Goal: Information Seeking & Learning: Learn about a topic

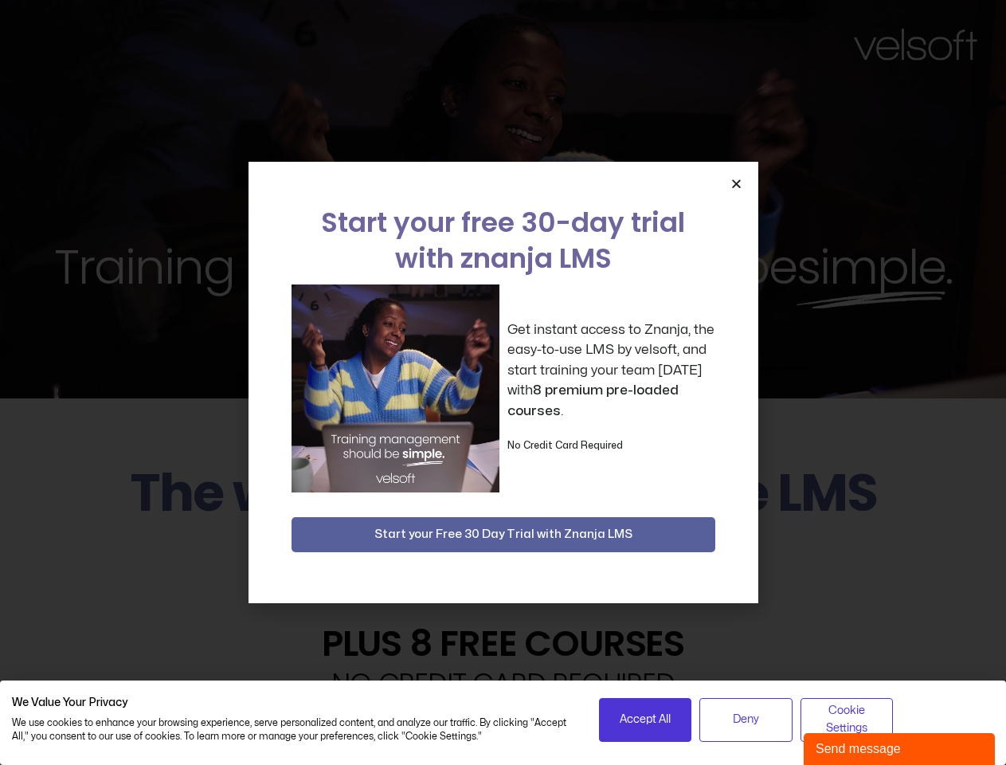
click at [503, 382] on div "Get instant access to Znanja, the easy-to-use LMS by velsoft, and start trainin…" at bounding box center [503, 388] width 424 height 208
click at [736, 183] on icon "Close" at bounding box center [736, 184] width 12 height 12
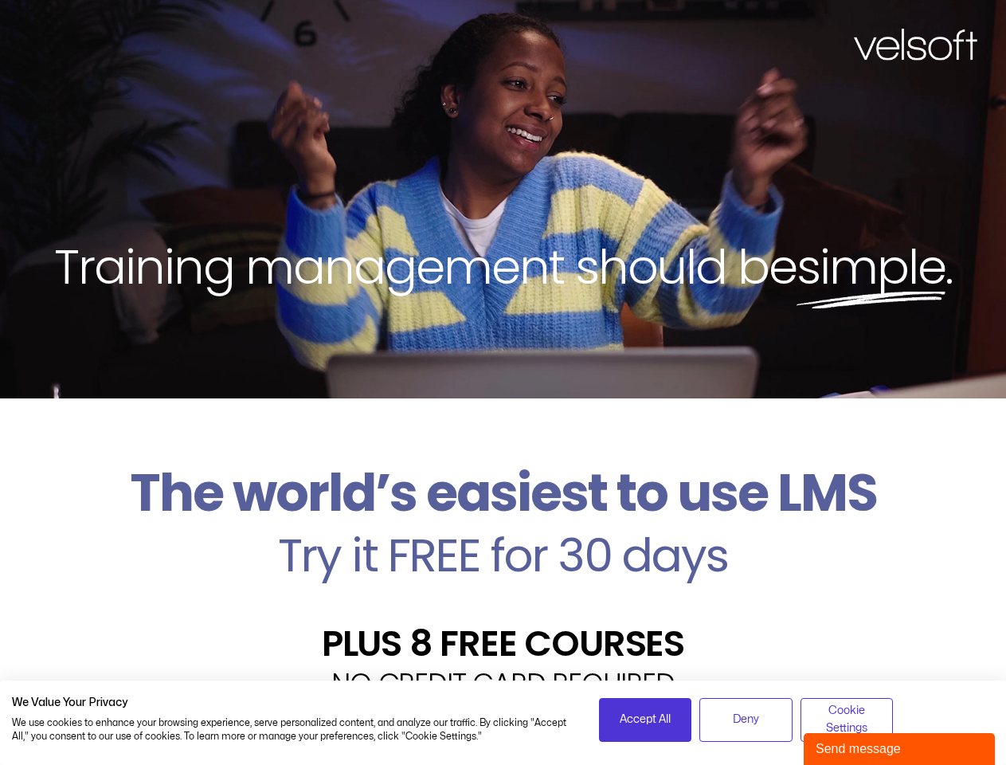
click at [503, 534] on h2 "Try it FREE for 30 days" at bounding box center [503, 555] width 982 height 46
click at [645, 719] on span "Accept All" at bounding box center [645, 719] width 51 height 18
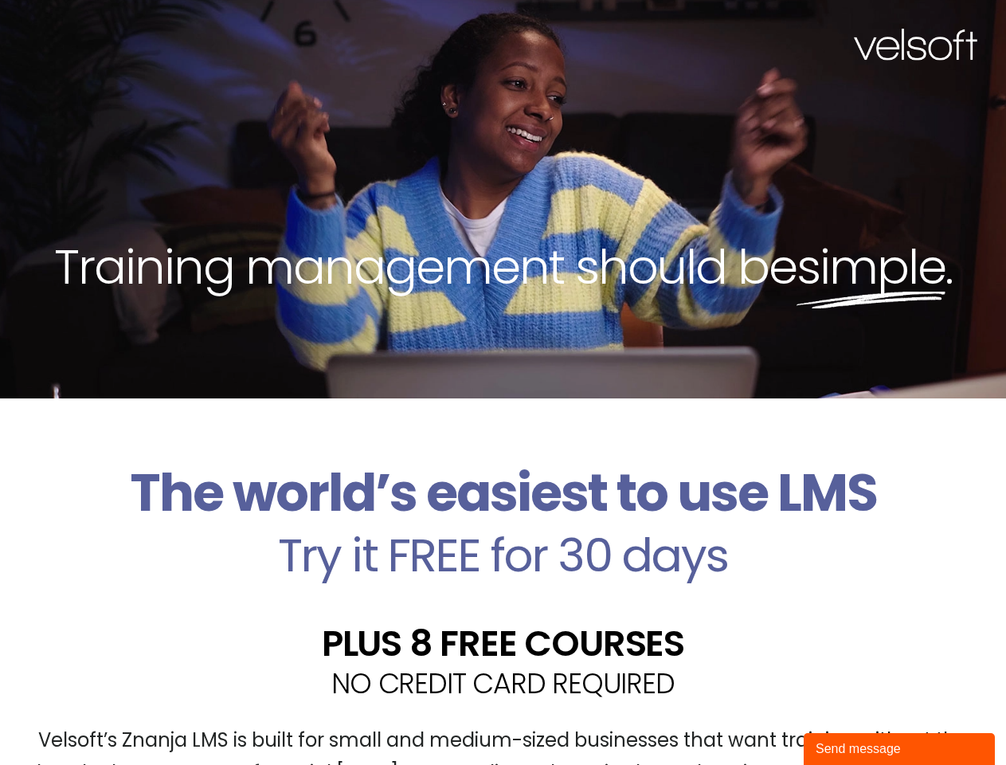
click at [745, 719] on div "Velsoft’s Znanja LMS is built for small and medium-sized businesses that want t…" at bounding box center [503, 763] width 982 height 116
click at [847, 719] on div "Velsoft’s Znanja LMS is built for small and medium-sized businesses that want t…" at bounding box center [503, 763] width 982 height 116
click at [899, 749] on div "Send message" at bounding box center [899, 748] width 167 height 19
